Goal: Information Seeking & Learning: Find specific fact

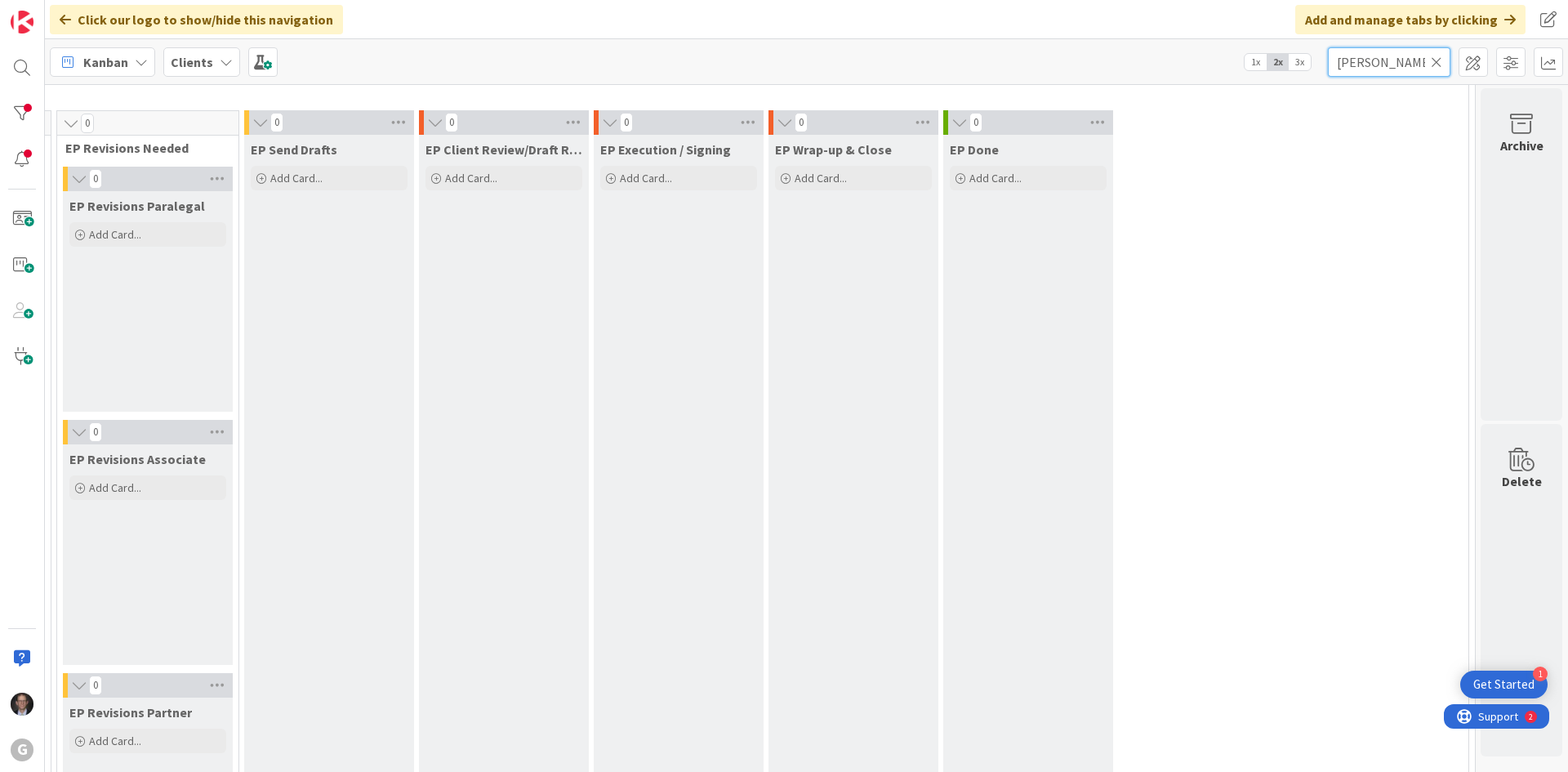
scroll to position [0, 557]
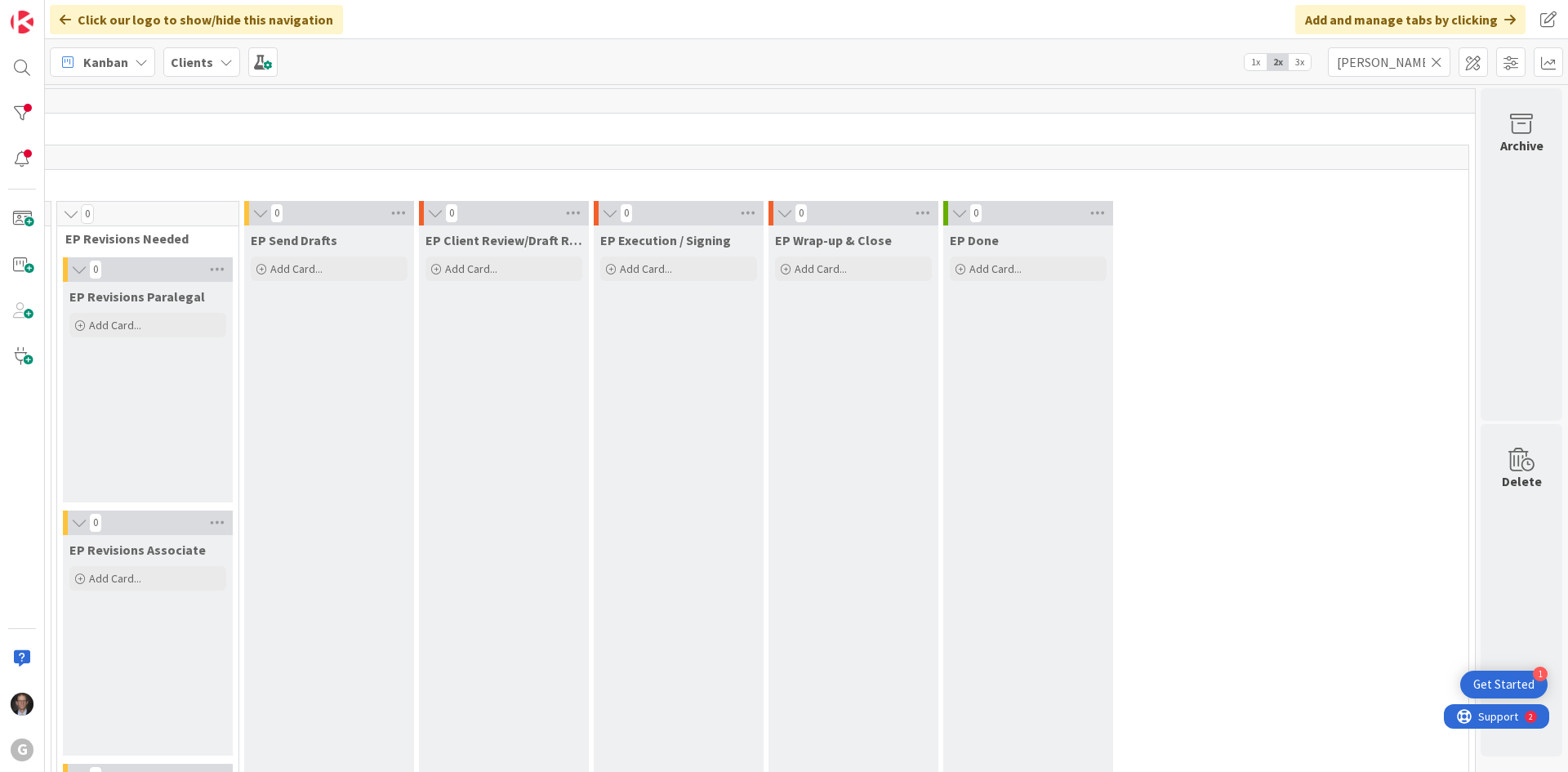
click at [1434, 64] on icon at bounding box center [1437, 62] width 12 height 15
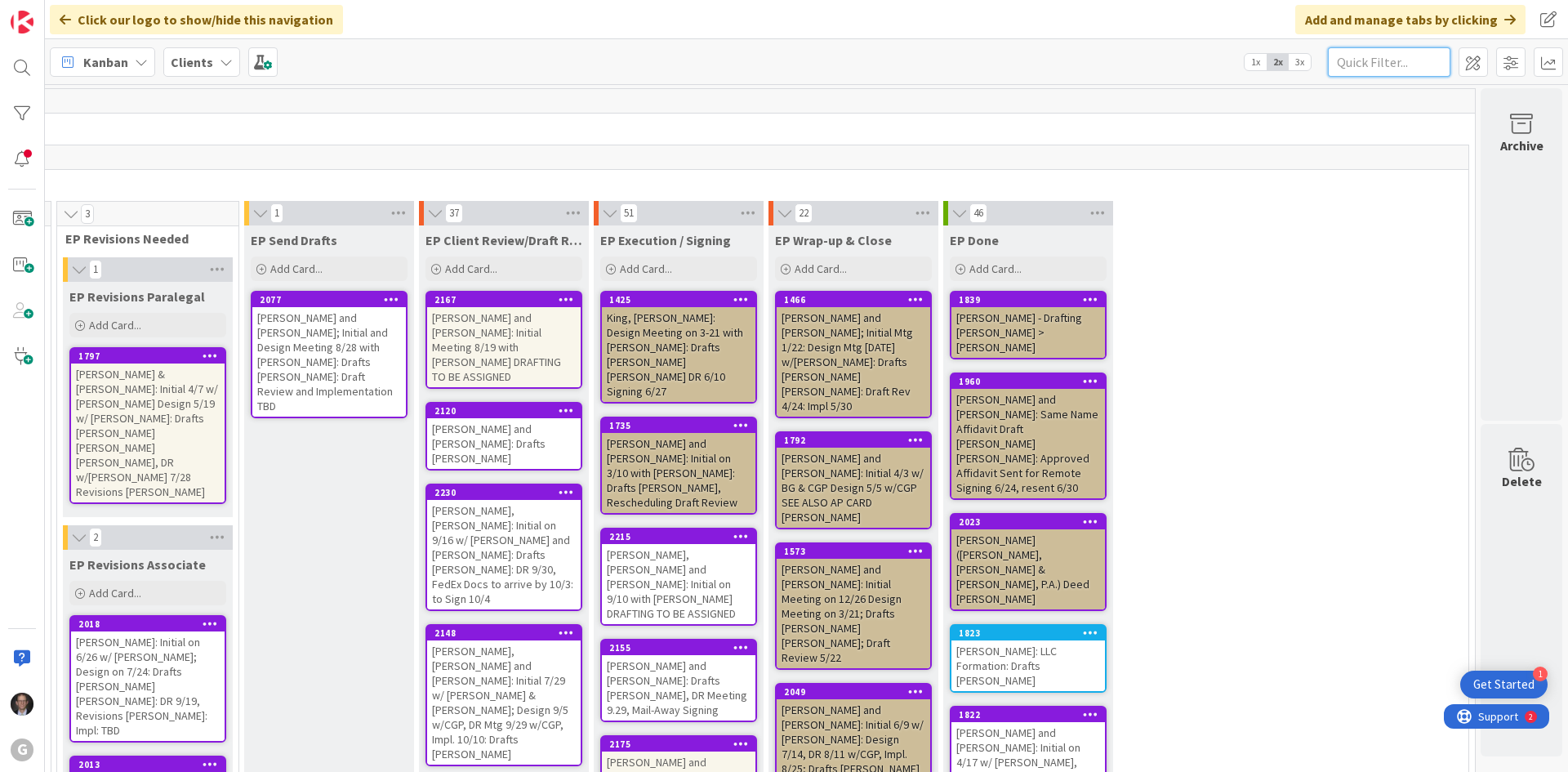
click at [1363, 64] on input "text" at bounding box center [1389, 62] width 122 height 30
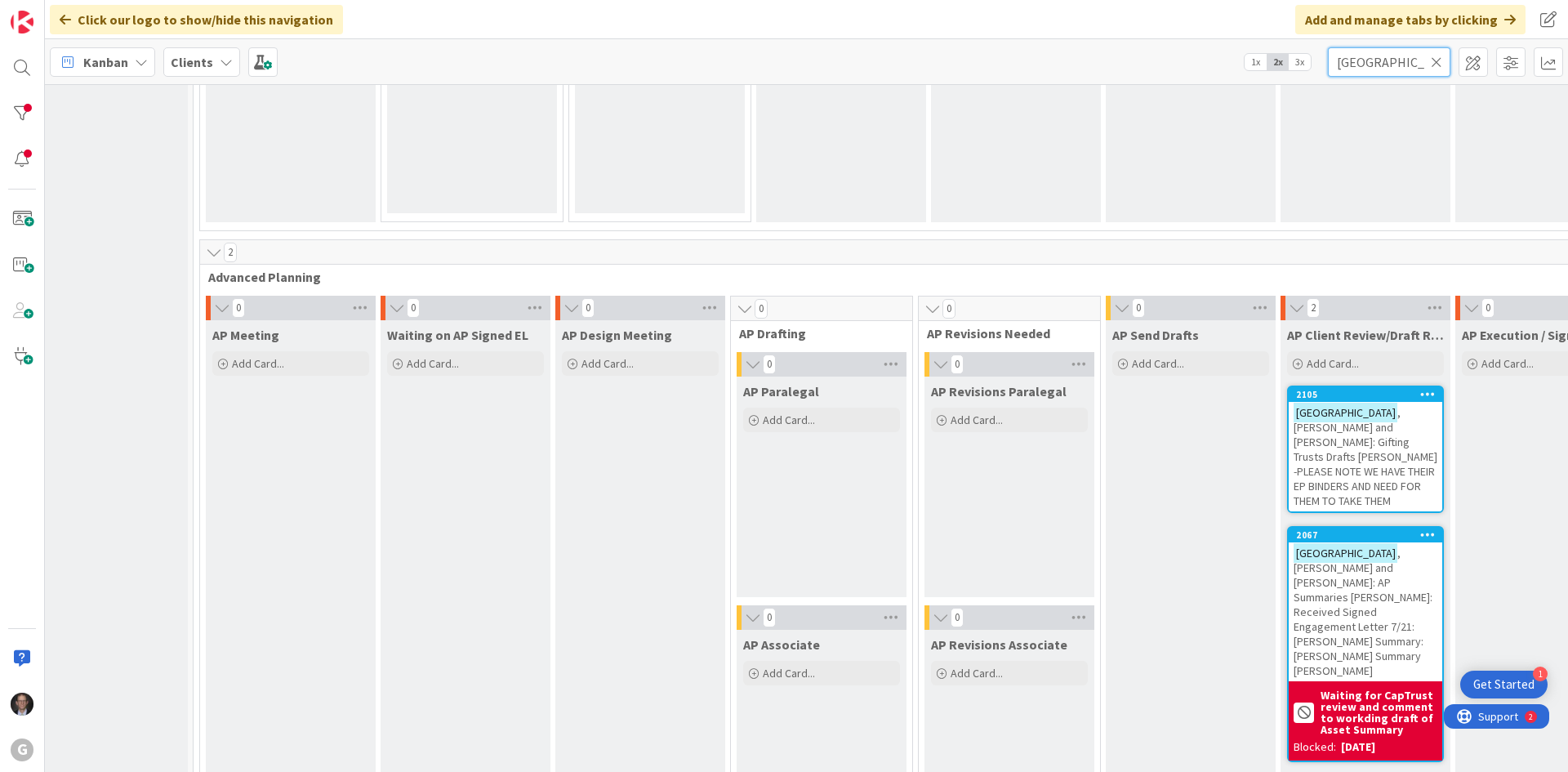
scroll to position [1225, 33]
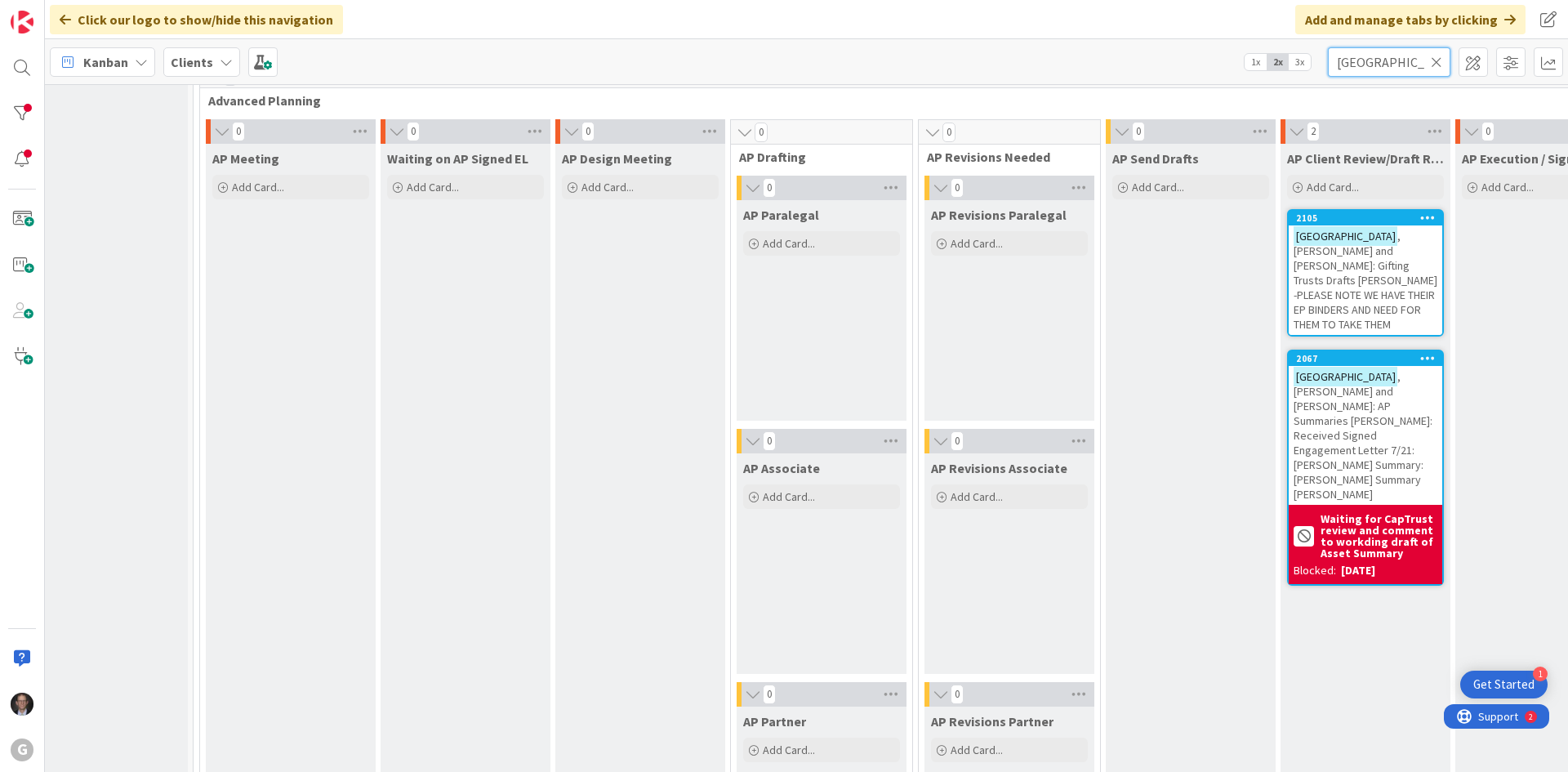
type input "[GEOGRAPHIC_DATA]"
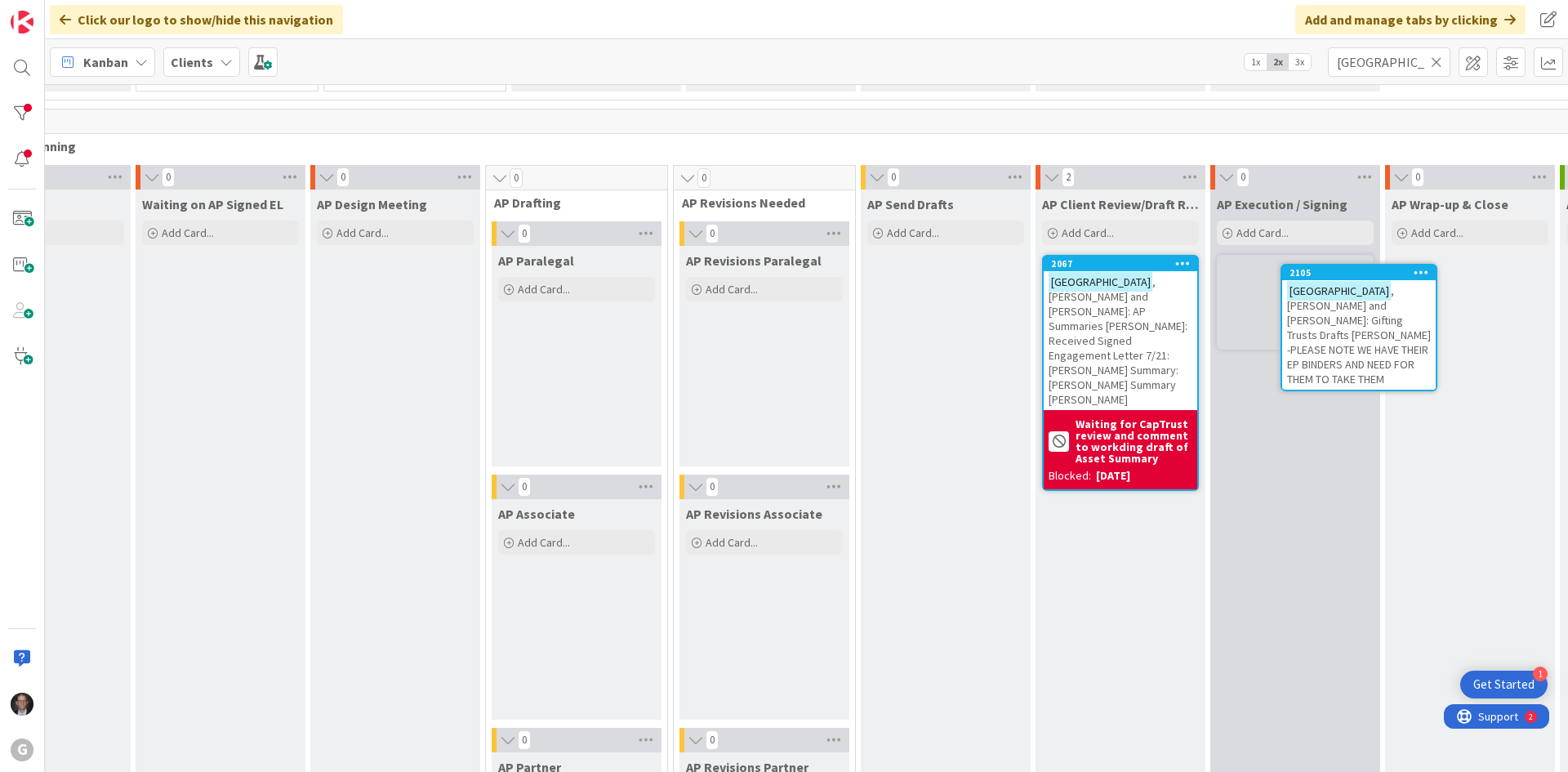
scroll to position [1180, 282]
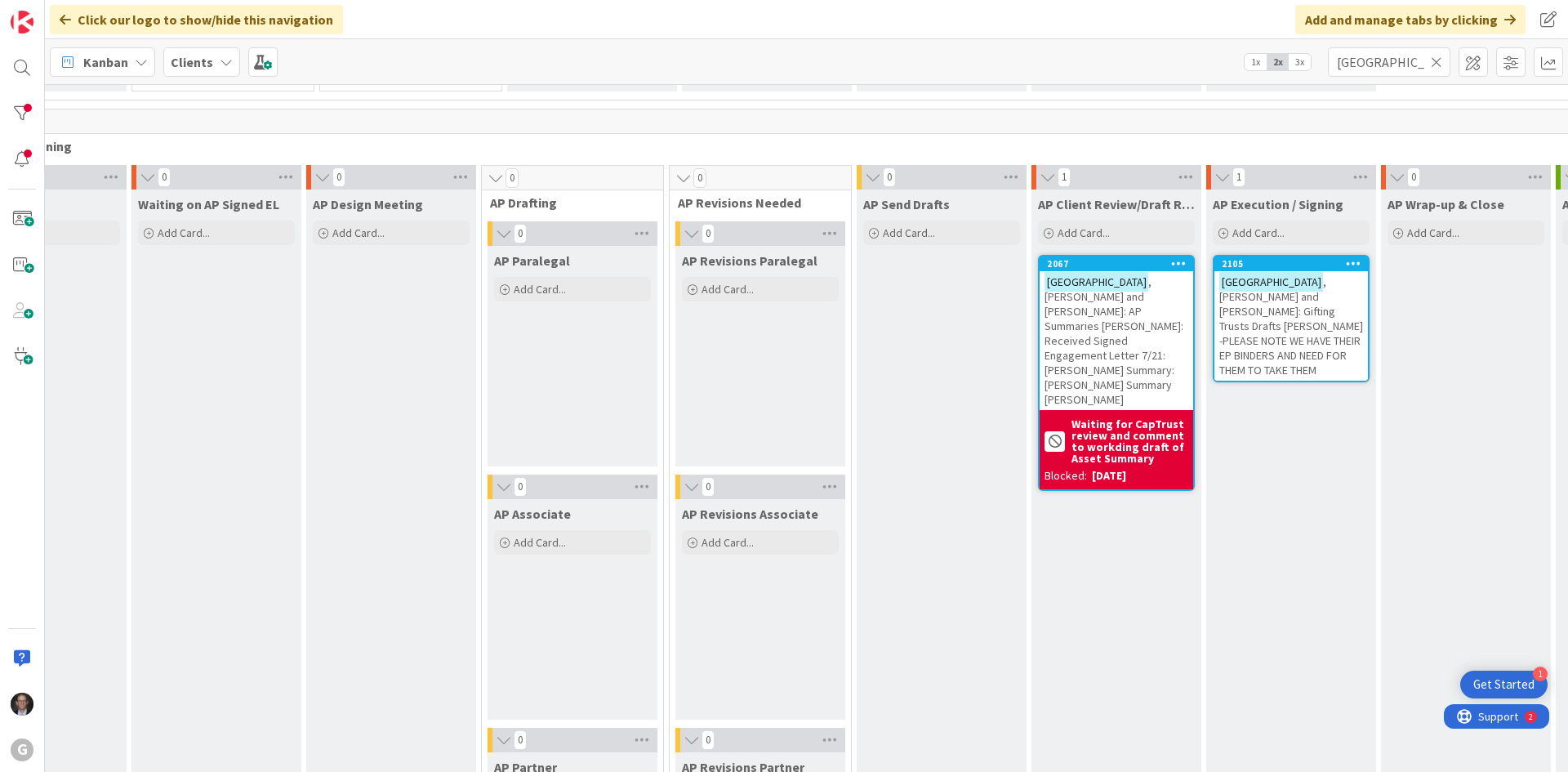
click at [1275, 305] on span ", [PERSON_NAME] and [PERSON_NAME]: Gifting Trusts Drafts [PERSON_NAME] -PLEASE …" at bounding box center [1291, 326] width 144 height 103
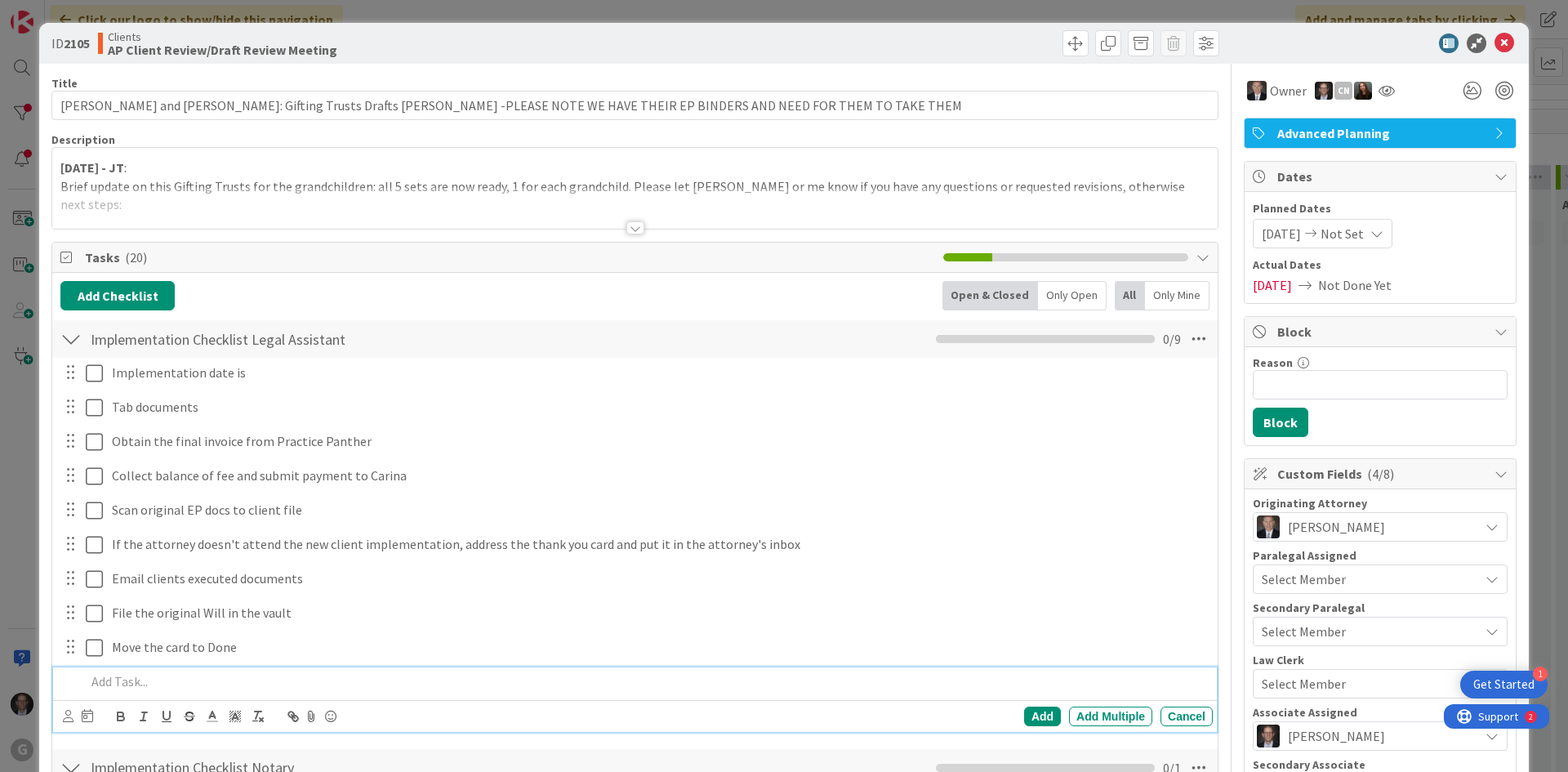
click at [630, 228] on div at bounding box center [635, 228] width 18 height 13
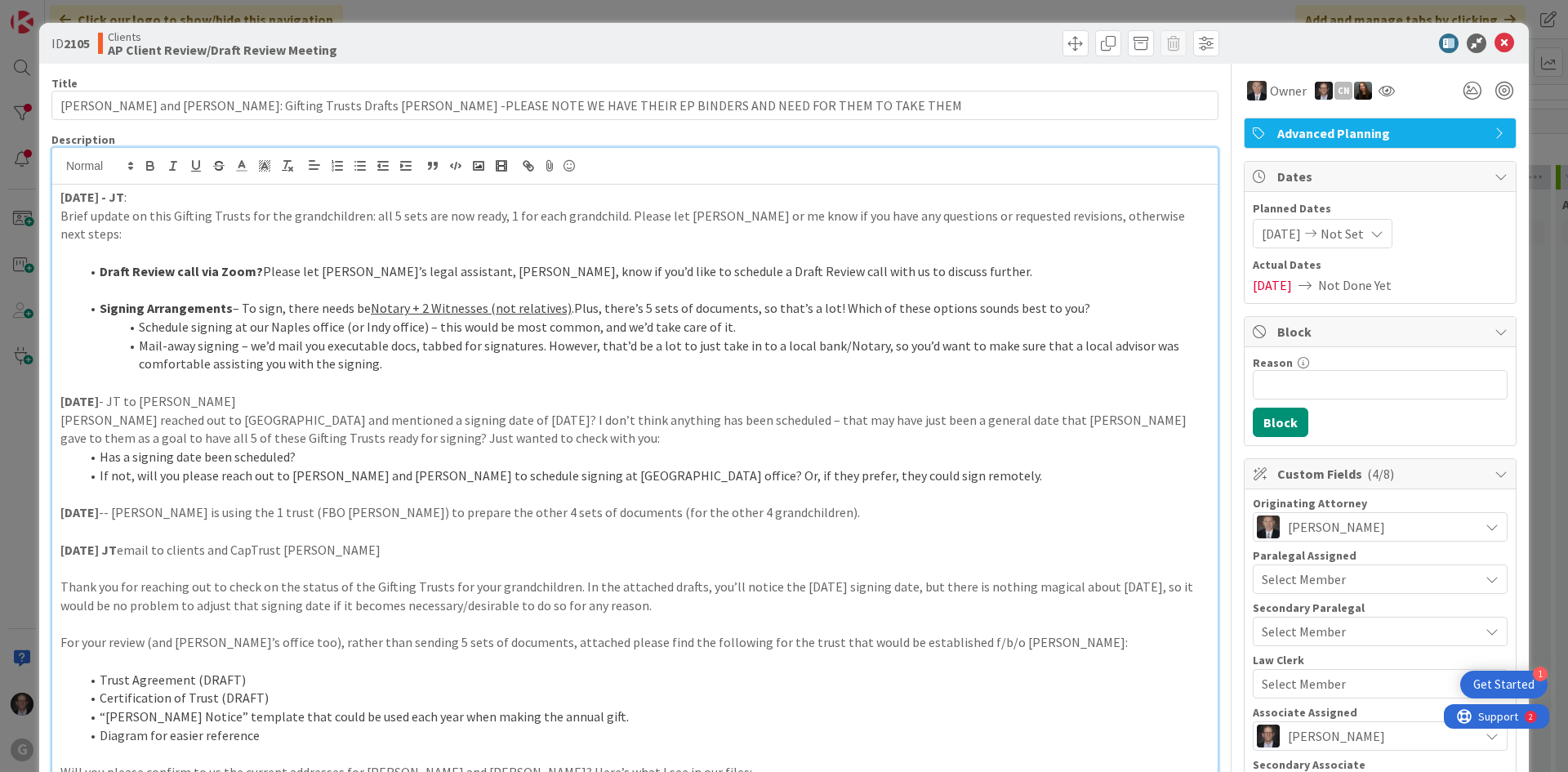
drag, startPoint x: 58, startPoint y: 197, endPoint x: 69, endPoint y: 192, distance: 12.1
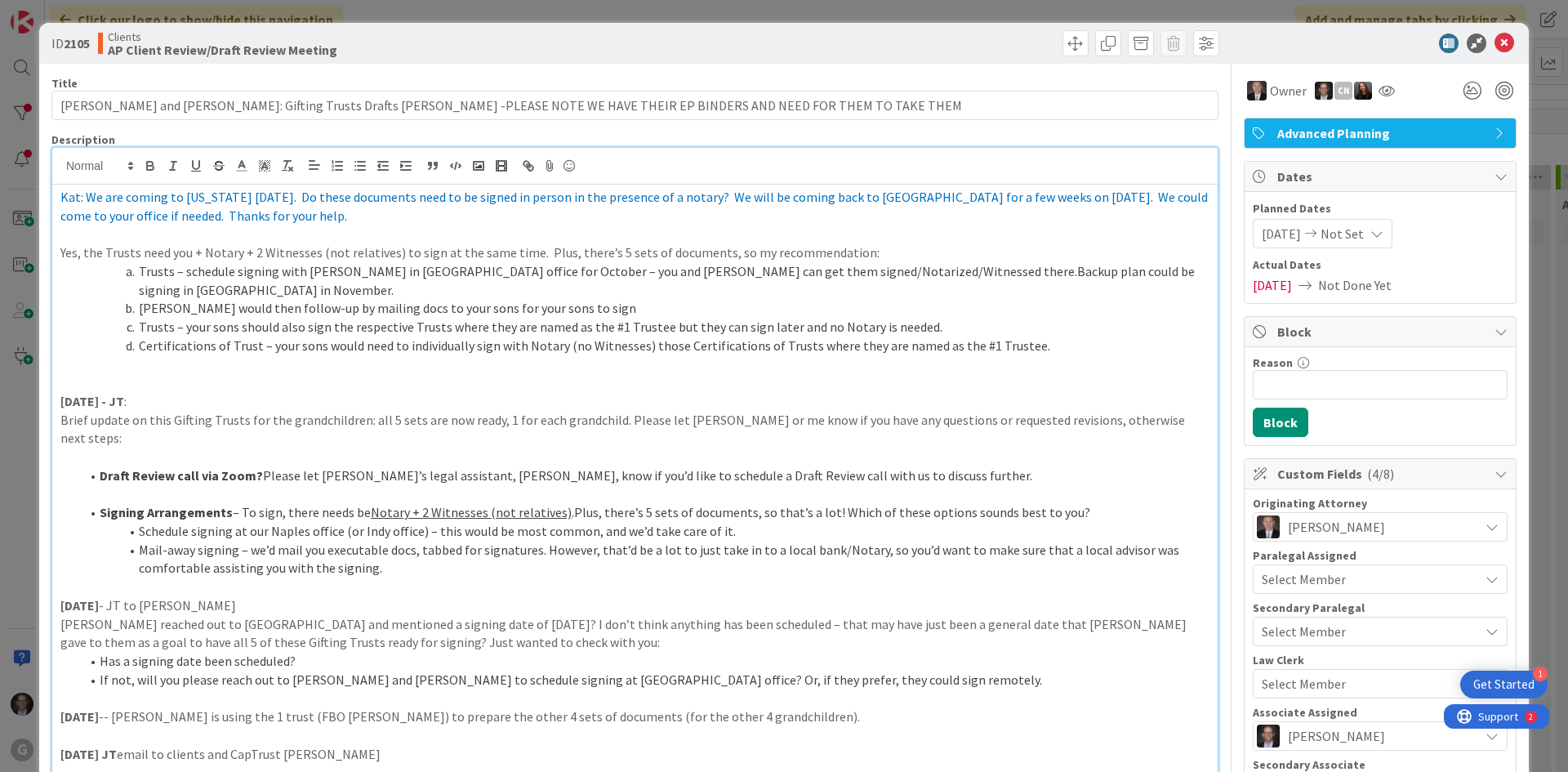
drag, startPoint x: 60, startPoint y: 198, endPoint x: 154, endPoint y: 172, distance: 97.5
click at [61, 198] on span "Kat: We are coming to [US_STATE] [DATE]. Do these documents need to be signed i…" at bounding box center [635, 206] width 1150 height 35
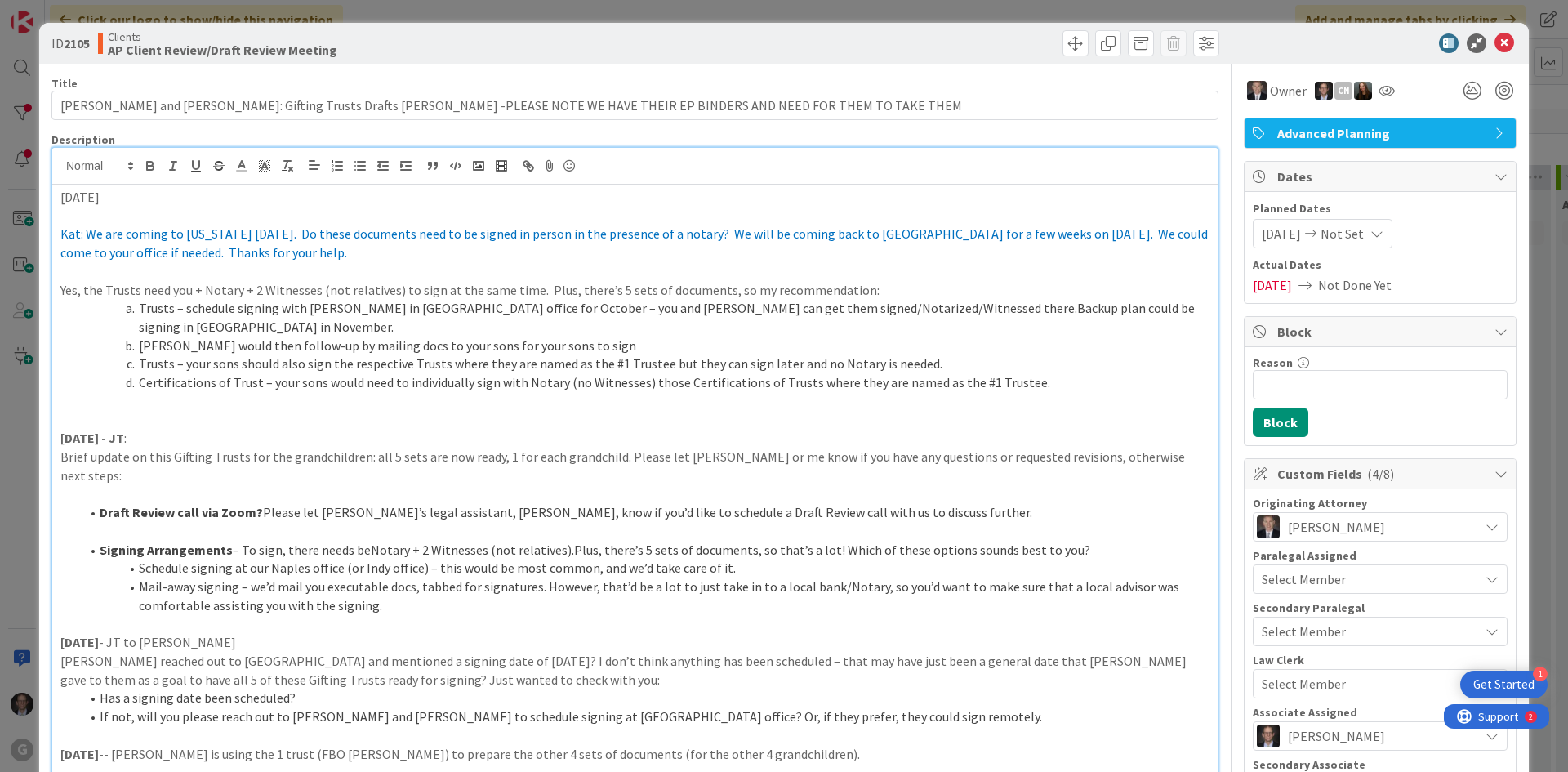
drag, startPoint x: 58, startPoint y: 197, endPoint x: 164, endPoint y: 198, distance: 106.0
click at [152, 163] on icon "button" at bounding box center [150, 164] width 6 height 4
click at [124, 223] on p at bounding box center [635, 216] width 1150 height 19
click at [107, 272] on p at bounding box center [635, 271] width 1150 height 19
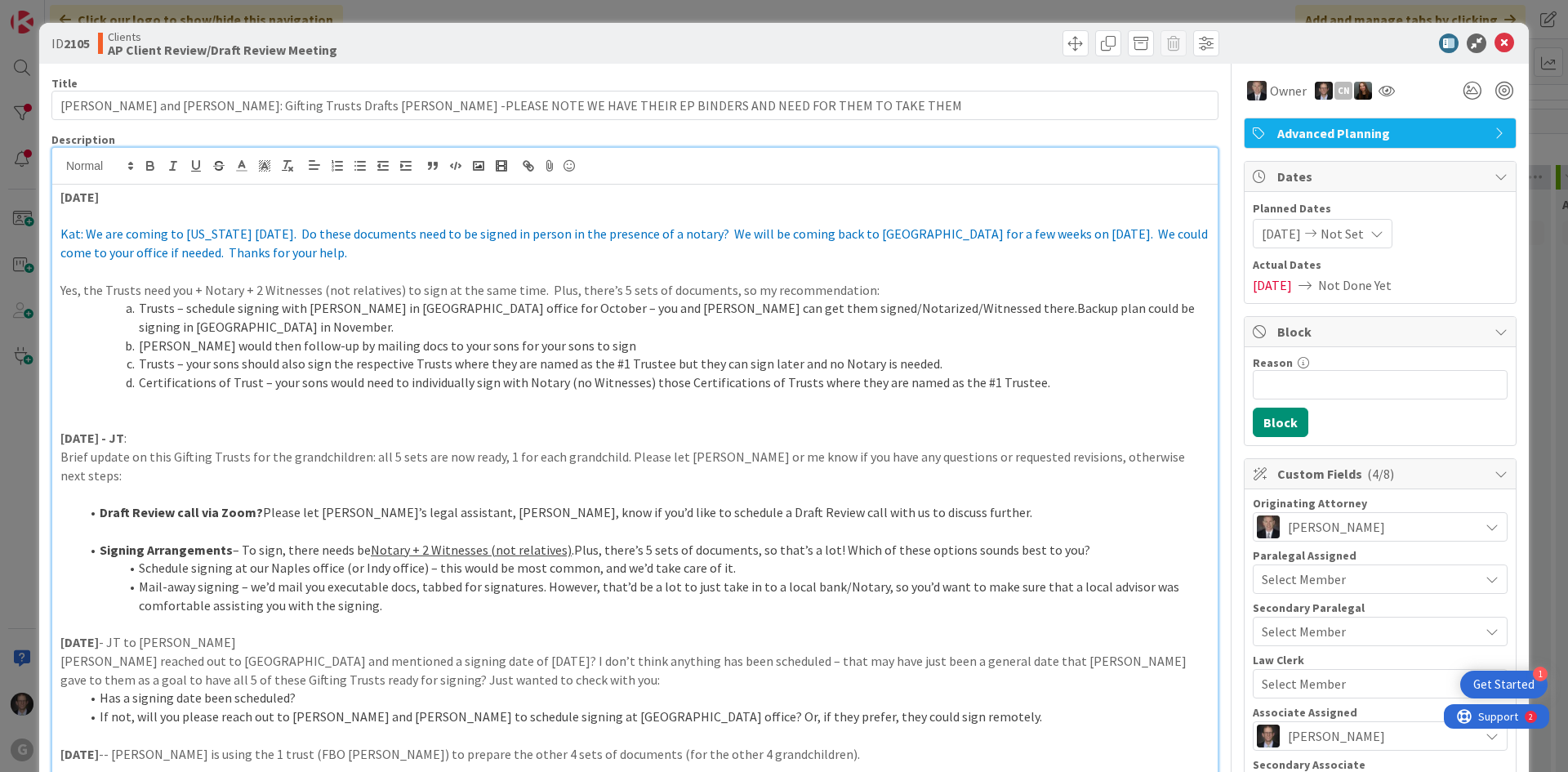
click at [124, 199] on p "[DATE]" at bounding box center [635, 197] width 1150 height 19
click at [141, 305] on li "Trusts – schedule signing with [PERSON_NAME] in [GEOGRAPHIC_DATA] office for Oc…" at bounding box center [645, 317] width 1130 height 36
click at [88, 411] on p at bounding box center [635, 420] width 1150 height 19
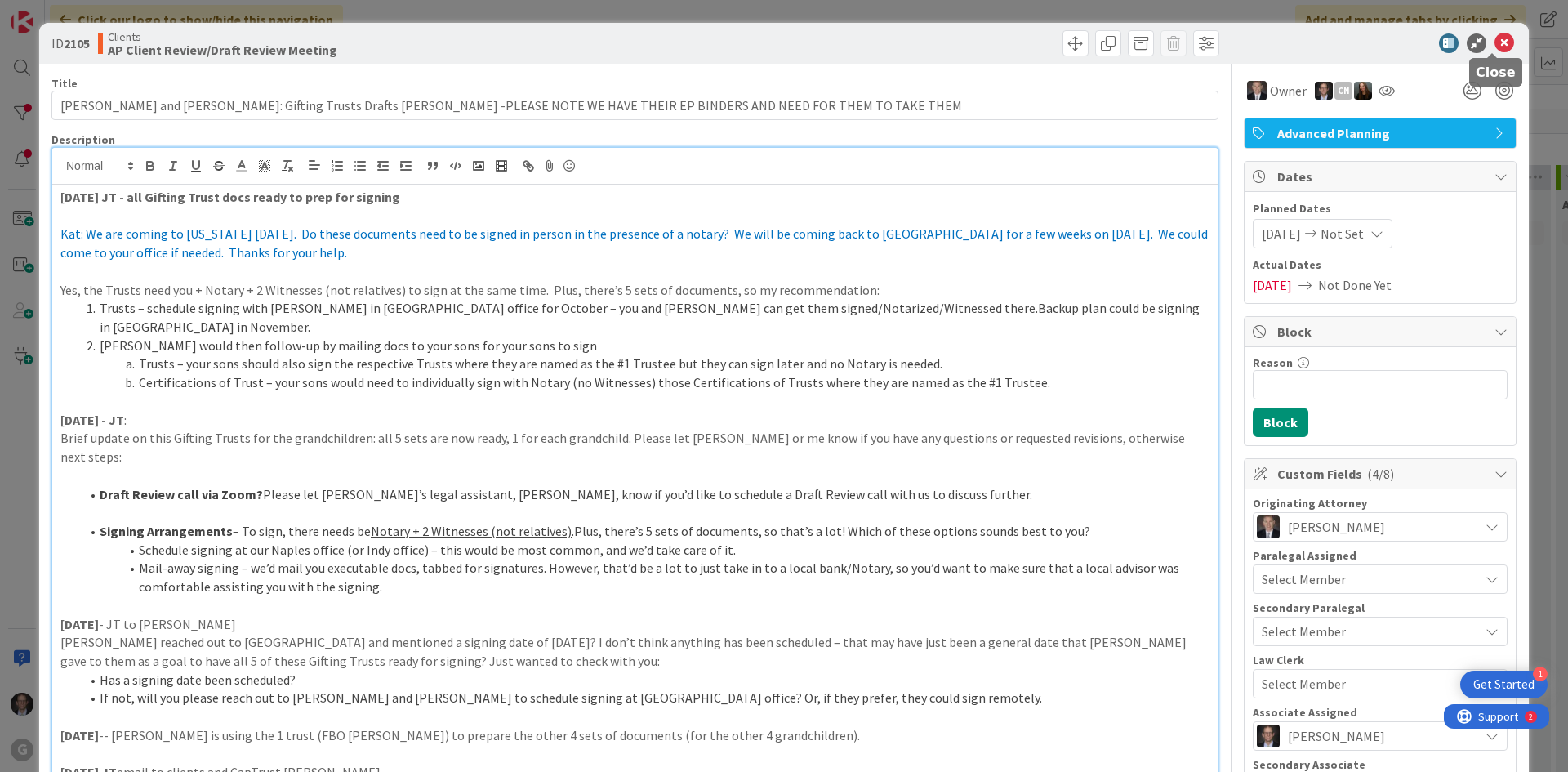
click at [1494, 41] on icon at bounding box center [1504, 43] width 20 height 20
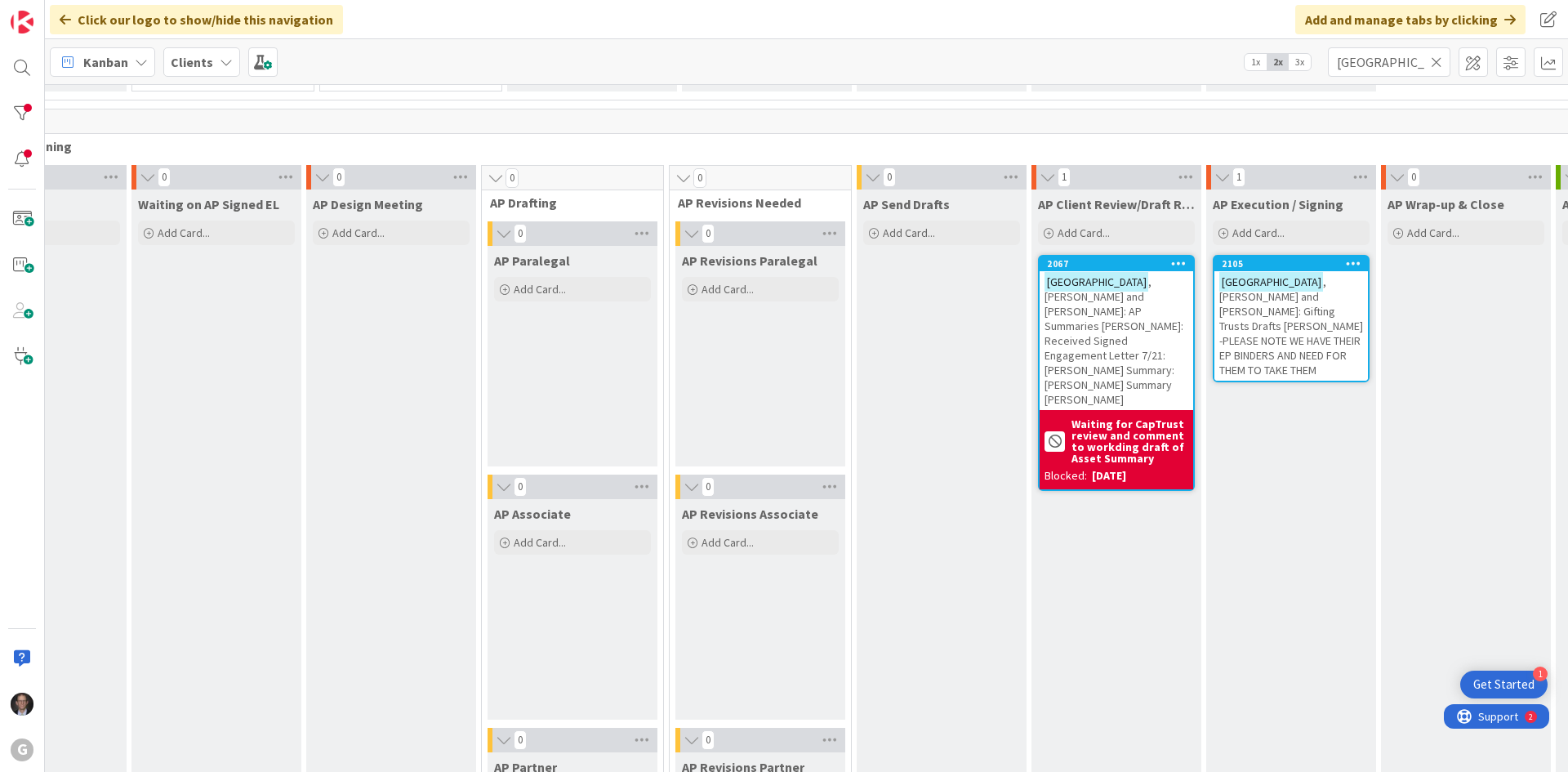
click at [1286, 314] on span ", [PERSON_NAME] and [PERSON_NAME]: Gifting Trusts Drafts [PERSON_NAME] -PLEASE …" at bounding box center [1291, 326] width 144 height 103
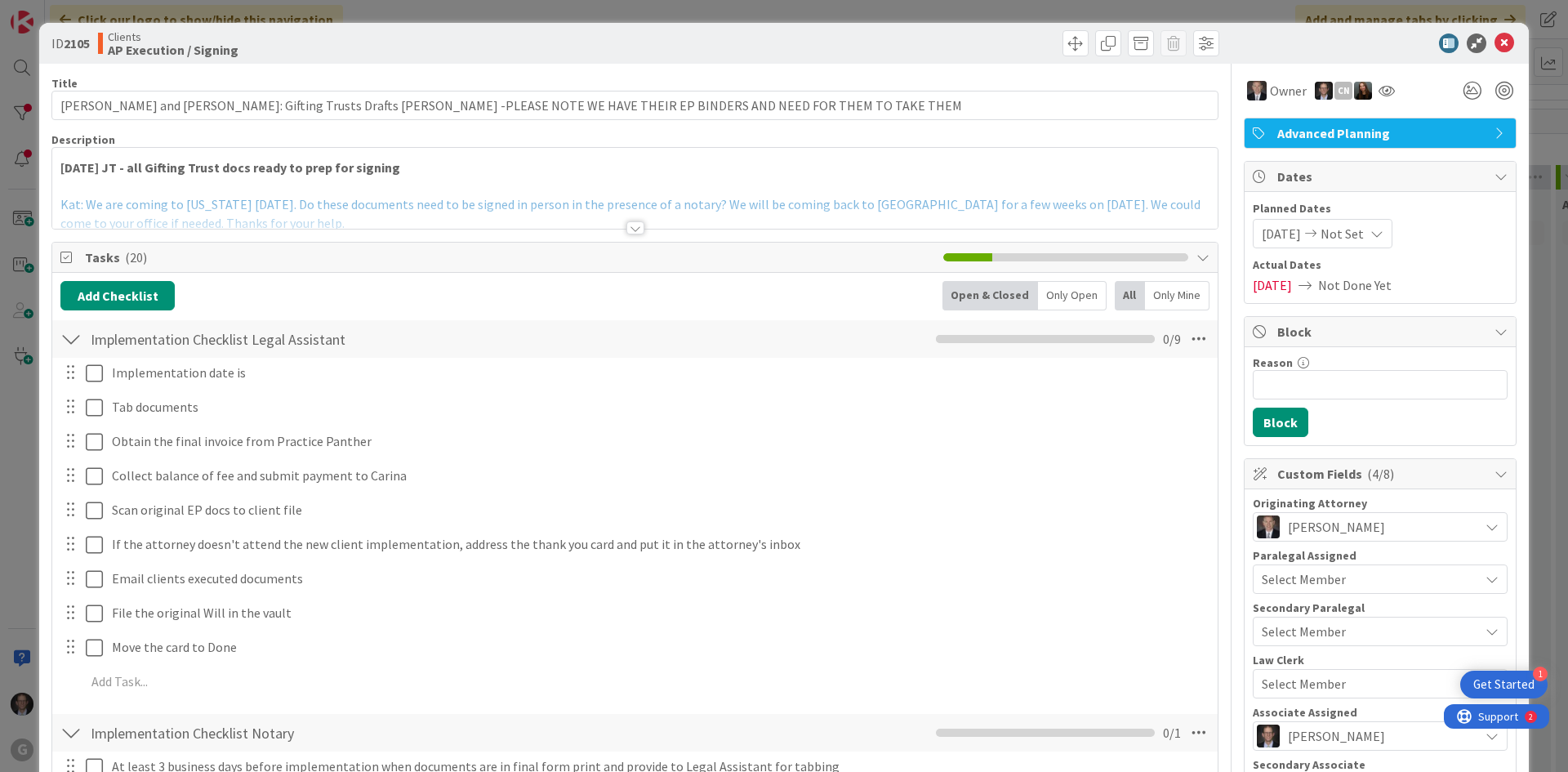
click at [435, 175] on div "[DATE] JT - all Gifting Trust docs ready to prep for signing Kat: We are coming…" at bounding box center [634, 189] width 1165 height 81
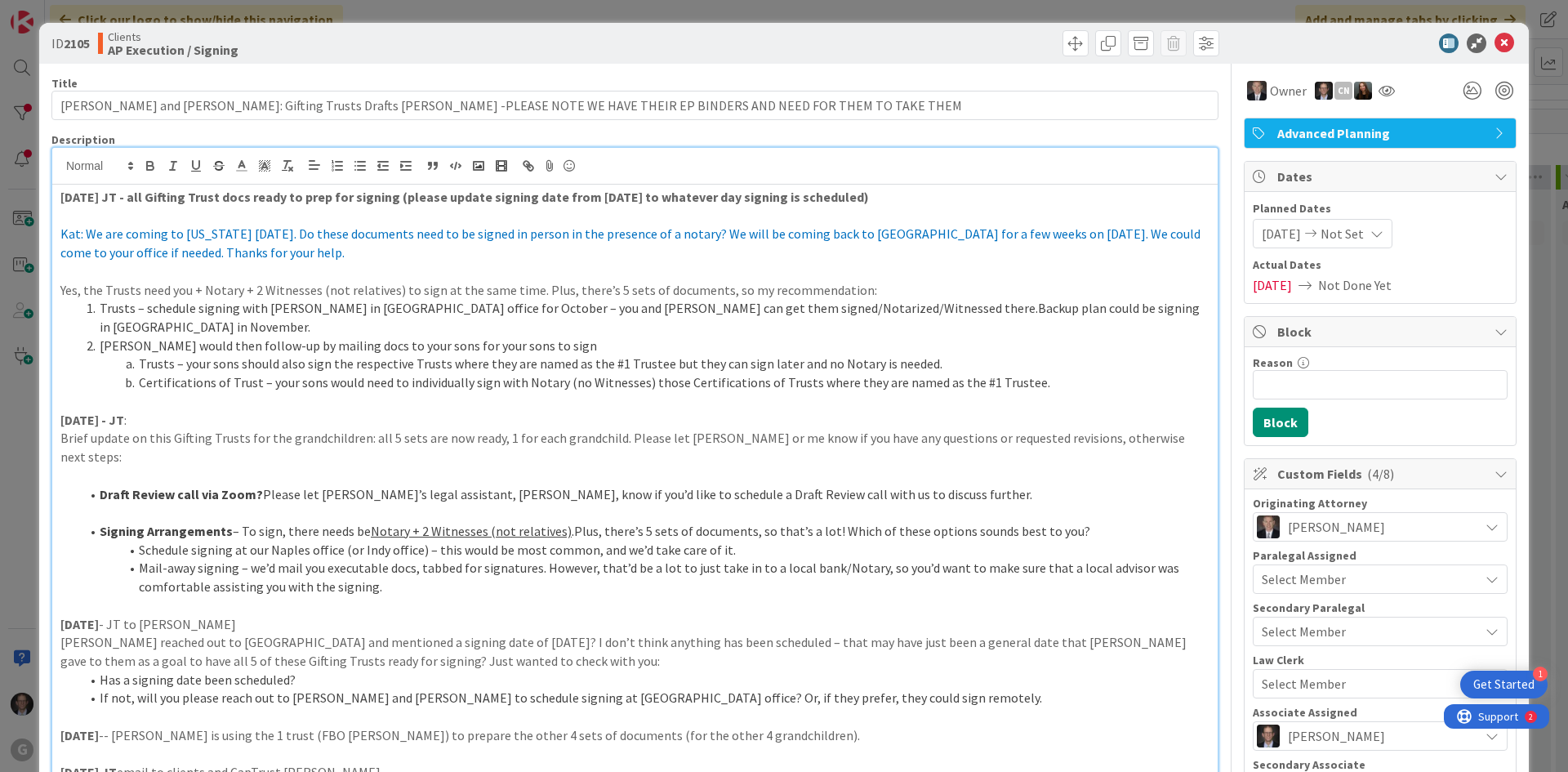
drag, startPoint x: 853, startPoint y: 198, endPoint x: 409, endPoint y: 196, distance: 444.0
click at [409, 196] on p "[DATE] JT - all Gifting Trust docs ready to prep for signing (please update sig…" at bounding box center [635, 197] width 1150 height 19
click at [152, 164] on icon "button" at bounding box center [150, 164] width 6 height 4
click at [311, 226] on span "Kat: We are coming to [US_STATE] [DATE]. Do these documents need to be signed i…" at bounding box center [632, 243] width 1143 height 35
drag, startPoint x: 403, startPoint y: 195, endPoint x: 417, endPoint y: 199, distance: 14.6
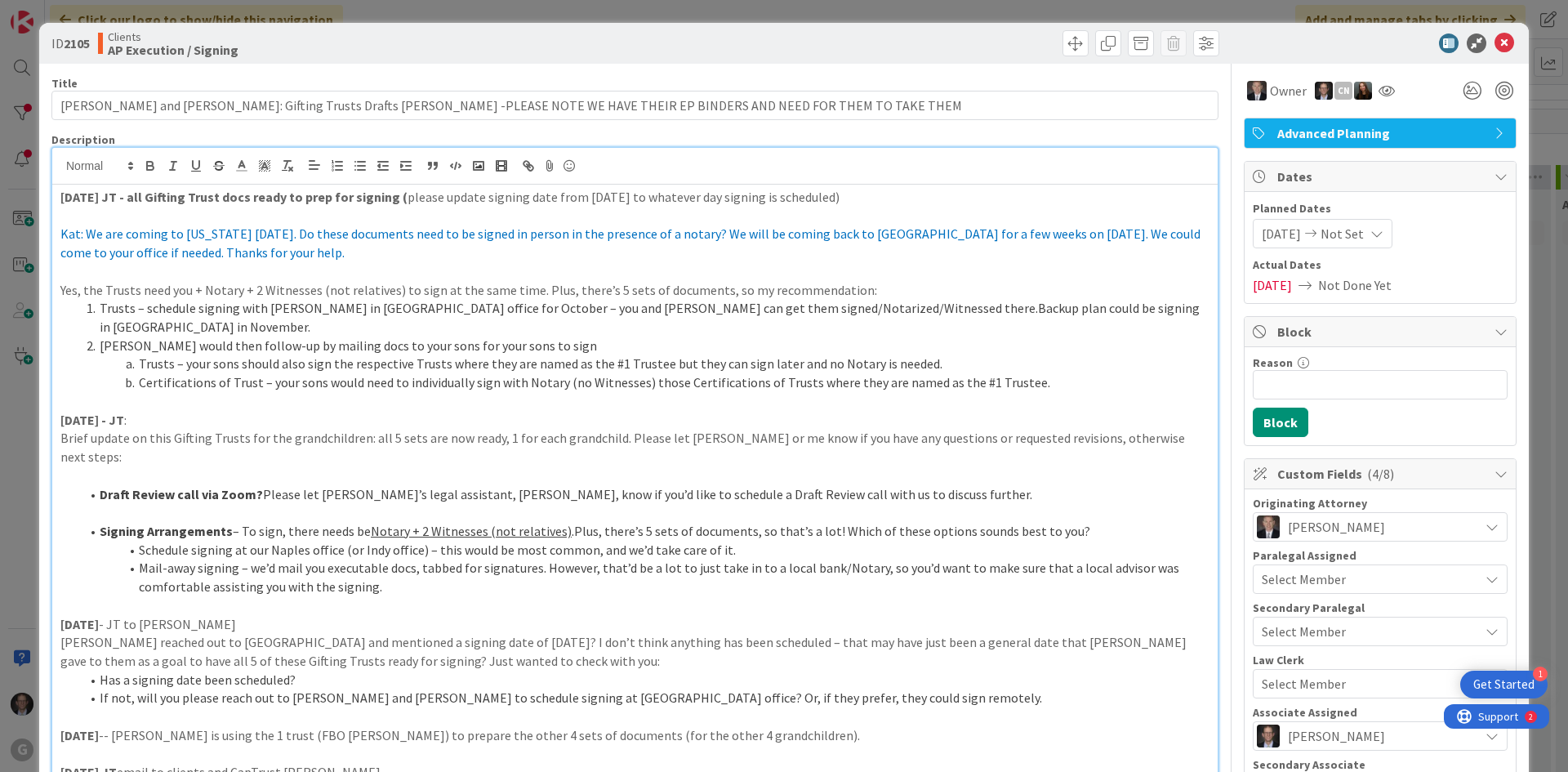
click at [417, 199] on p "[DATE] JT - all Gifting Trust docs ready to prep for signing ( please update si…" at bounding box center [635, 197] width 1150 height 19
click at [154, 167] on icon "button" at bounding box center [151, 167] width 7 height 4
click at [148, 165] on icon "button" at bounding box center [151, 167] width 7 height 4
click at [225, 218] on p at bounding box center [635, 216] width 1150 height 19
drag, startPoint x: 161, startPoint y: 194, endPoint x: 366, endPoint y: 199, distance: 205.1
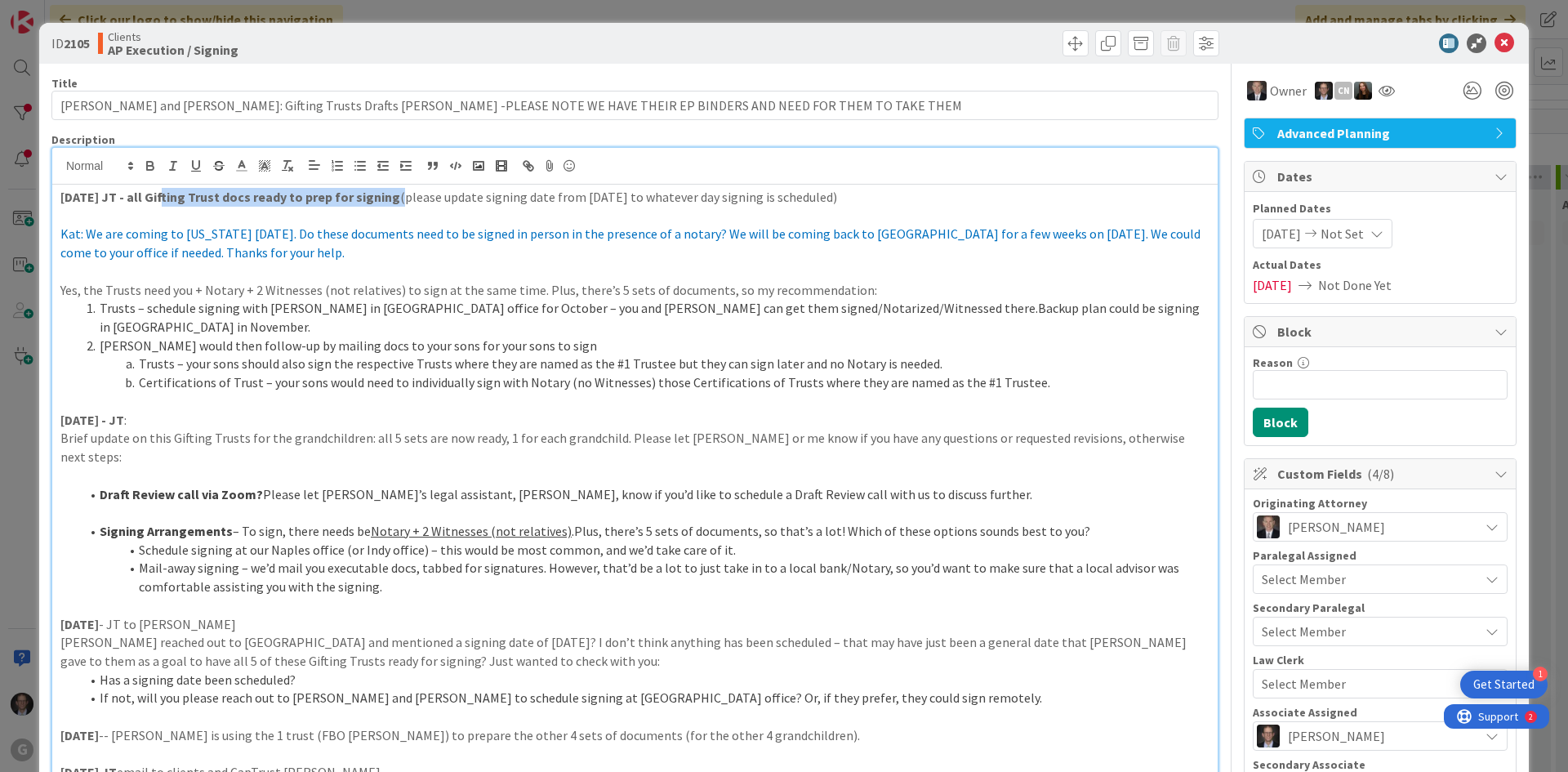
click at [404, 203] on p "[DATE] JT - all Gifting Trust docs ready to prep for signing (please update sig…" at bounding box center [635, 197] width 1150 height 19
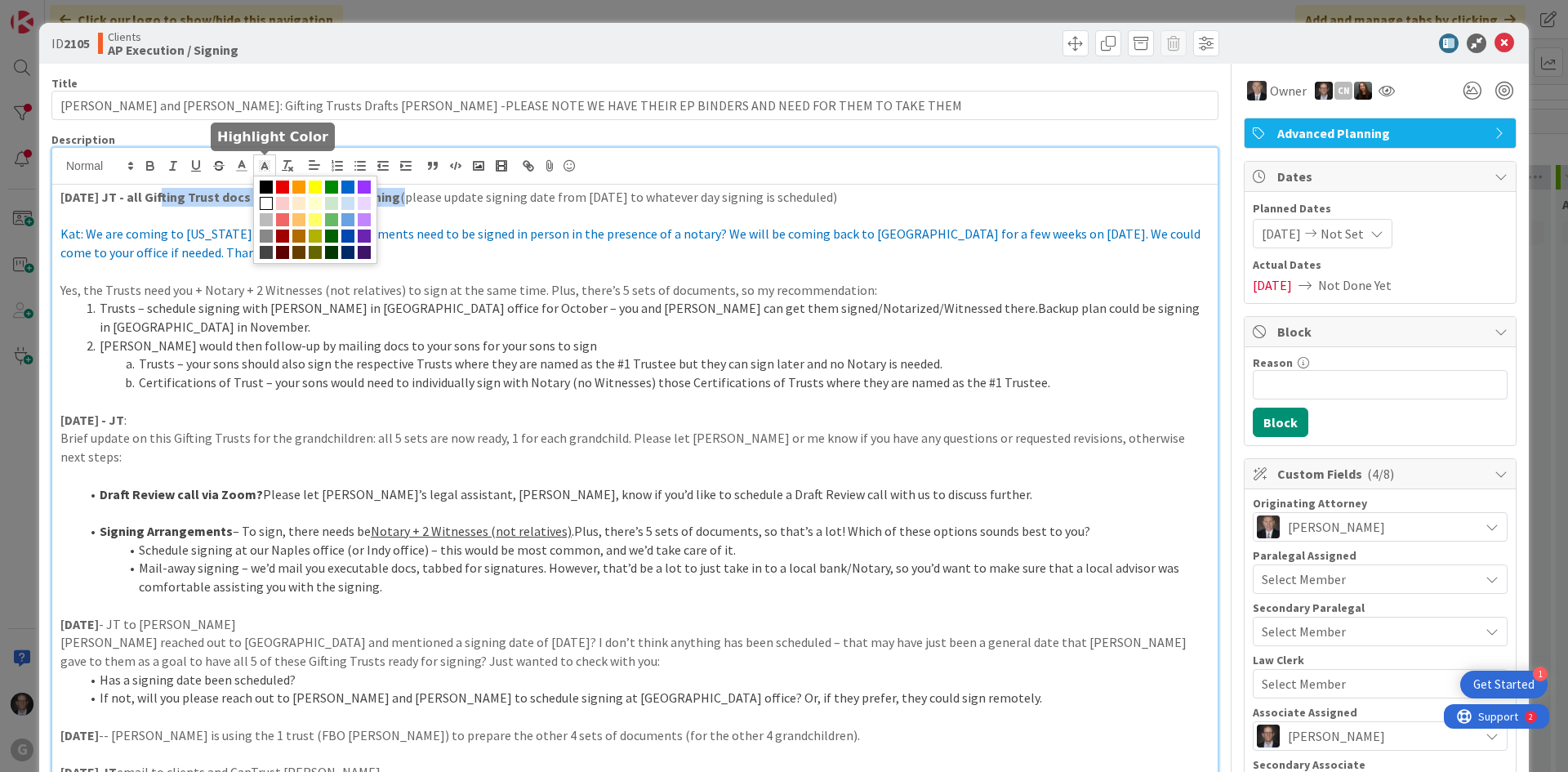
click at [268, 165] on icon at bounding box center [265, 166] width 15 height 15
click at [314, 189] on span at bounding box center [315, 187] width 13 height 13
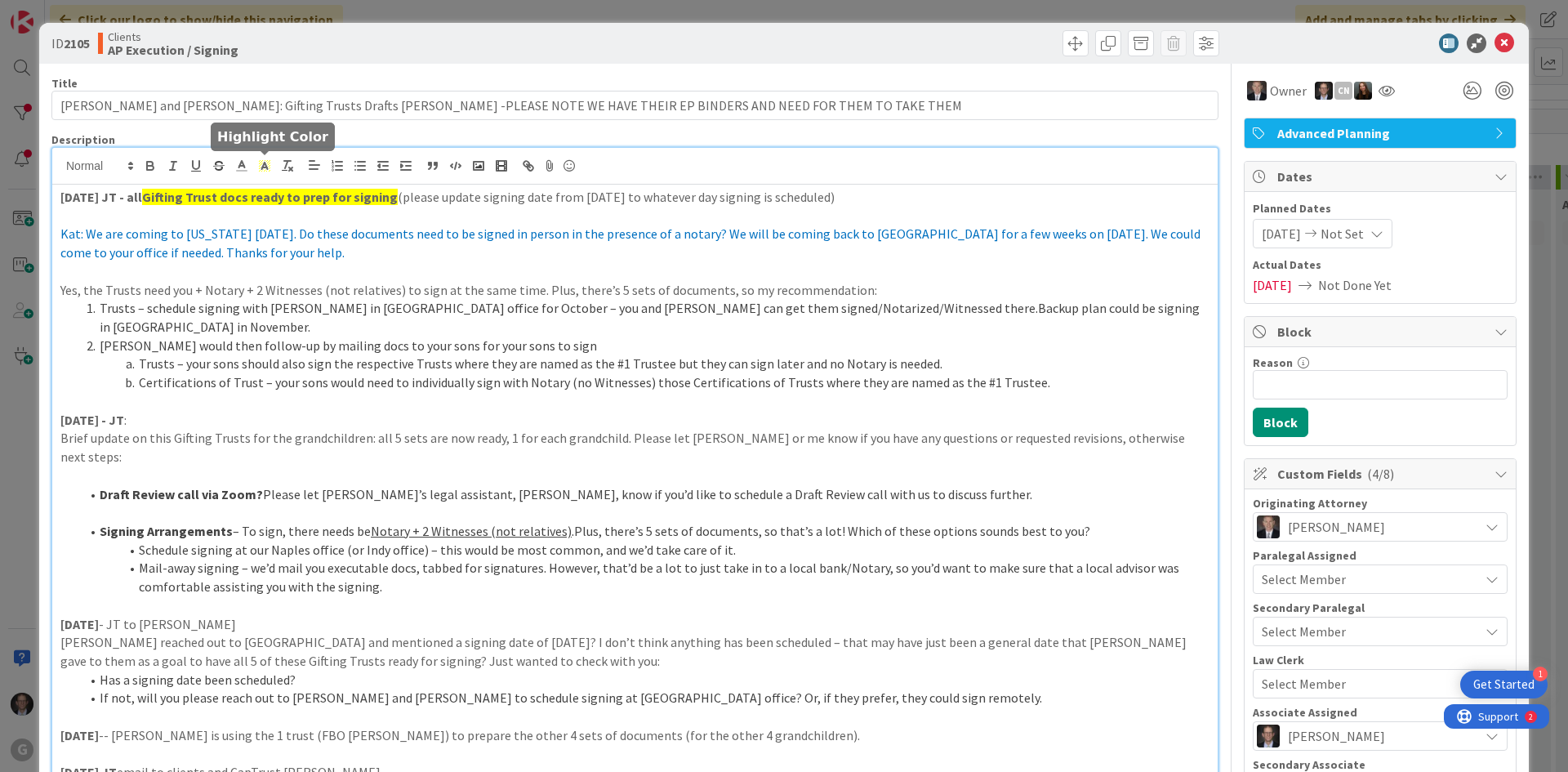
click at [310, 280] on p at bounding box center [635, 271] width 1150 height 19
click at [1494, 40] on icon at bounding box center [1504, 43] width 20 height 20
